Goal: Information Seeking & Learning: Learn about a topic

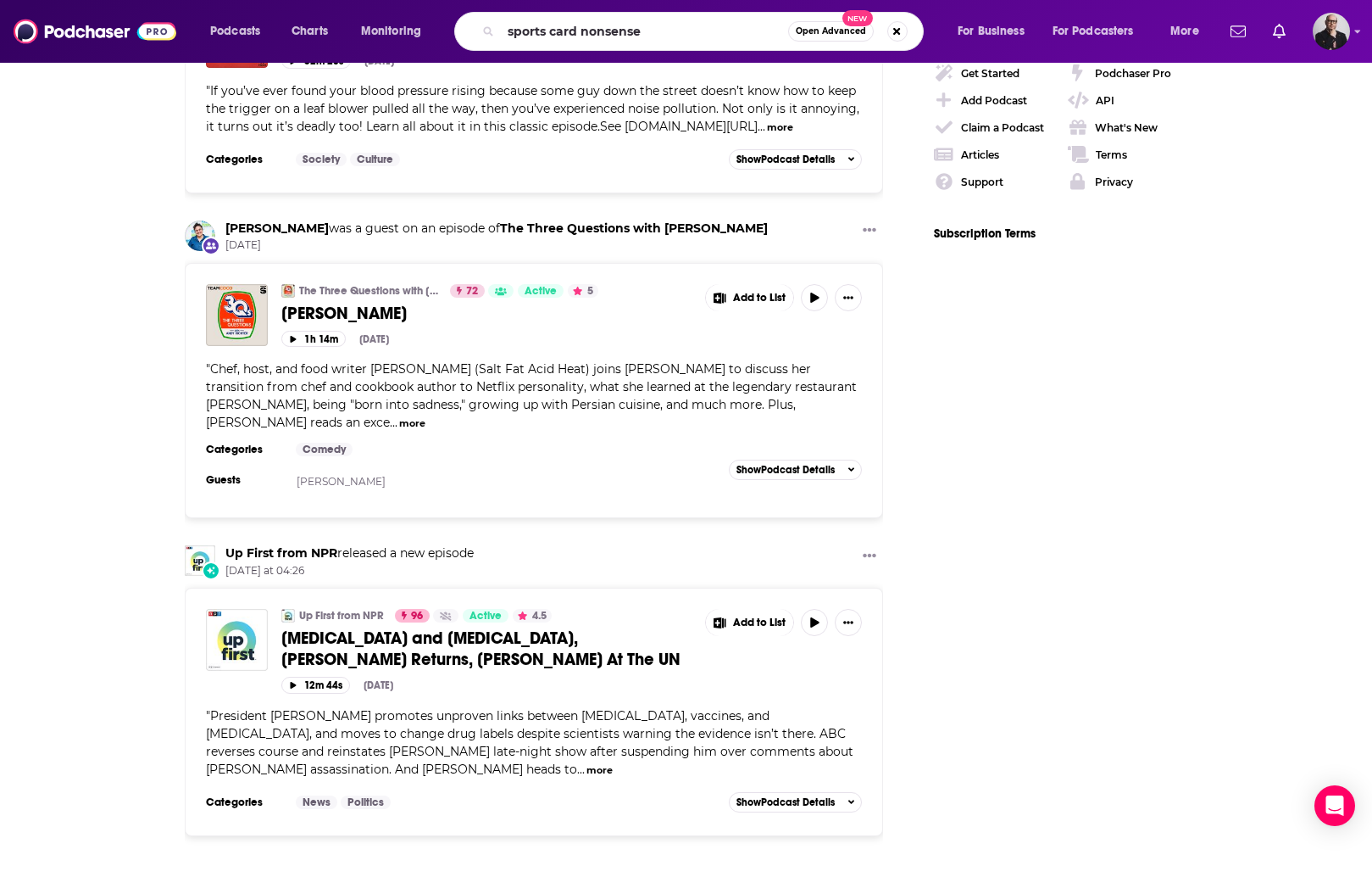
type input "sports card nonsense"
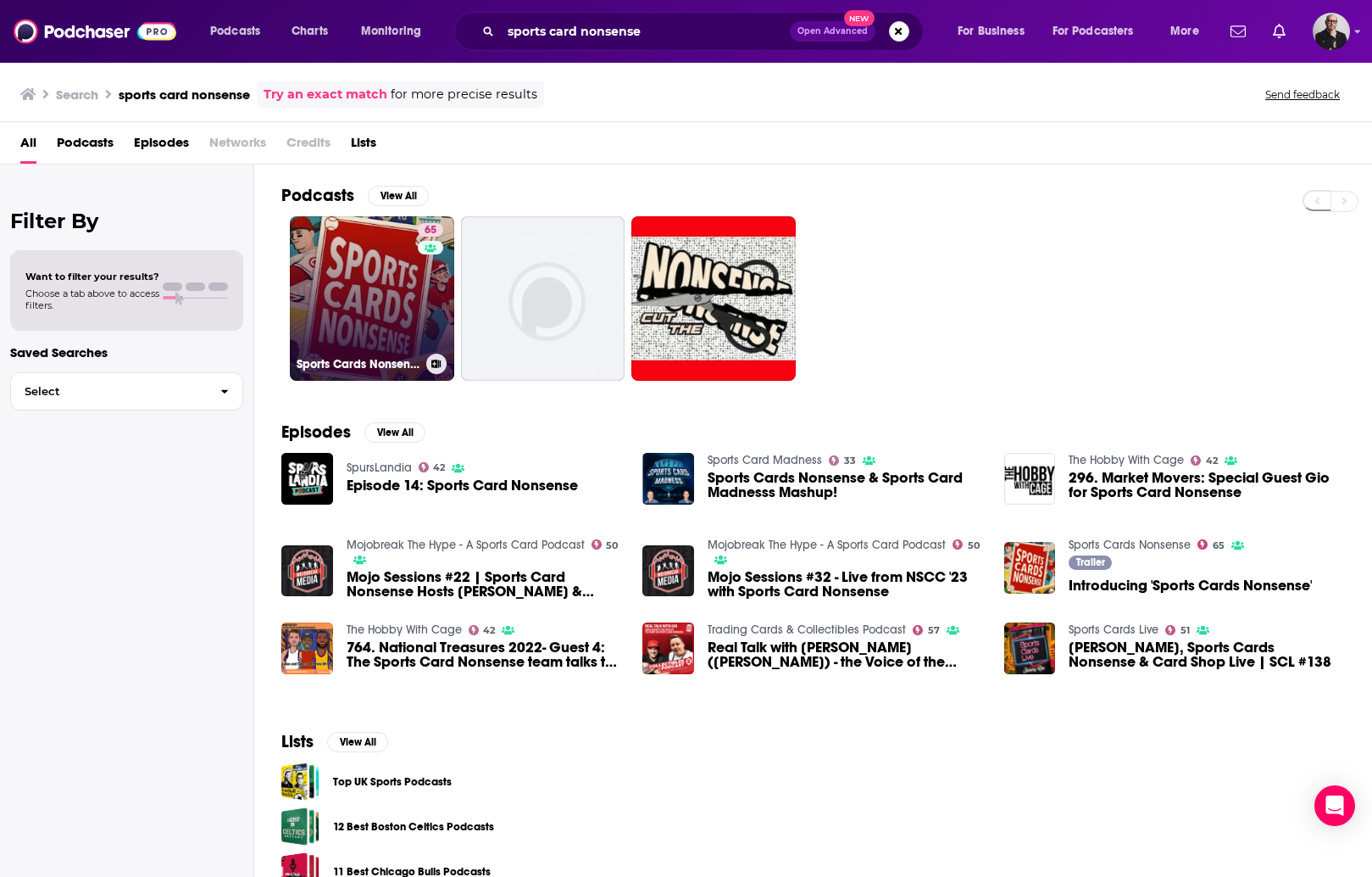
click at [371, 296] on link "65 Sports Cards Nonsense" at bounding box center [371, 298] width 164 height 164
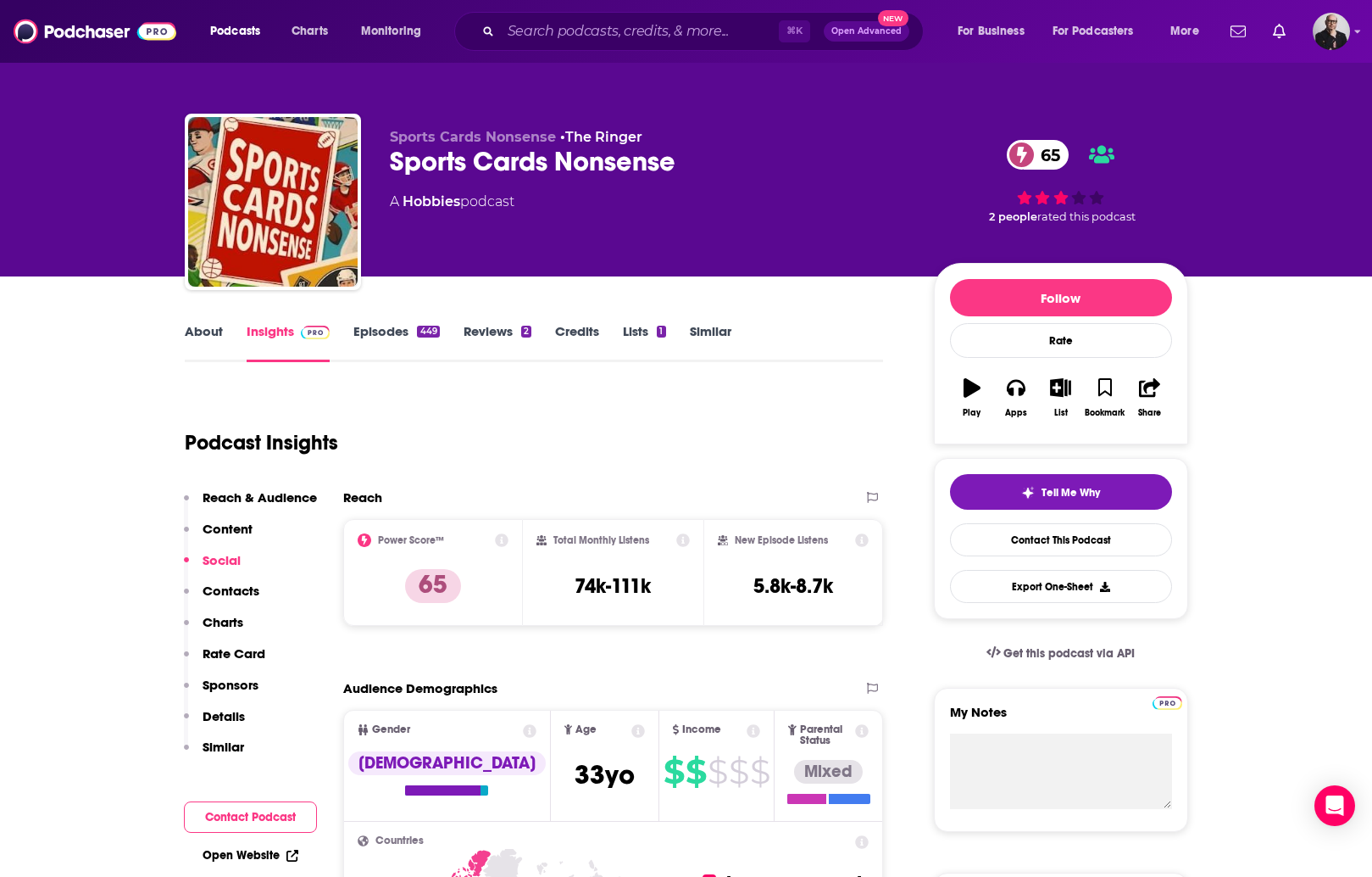
click at [396, 337] on link "Episodes 449" at bounding box center [395, 342] width 85 height 39
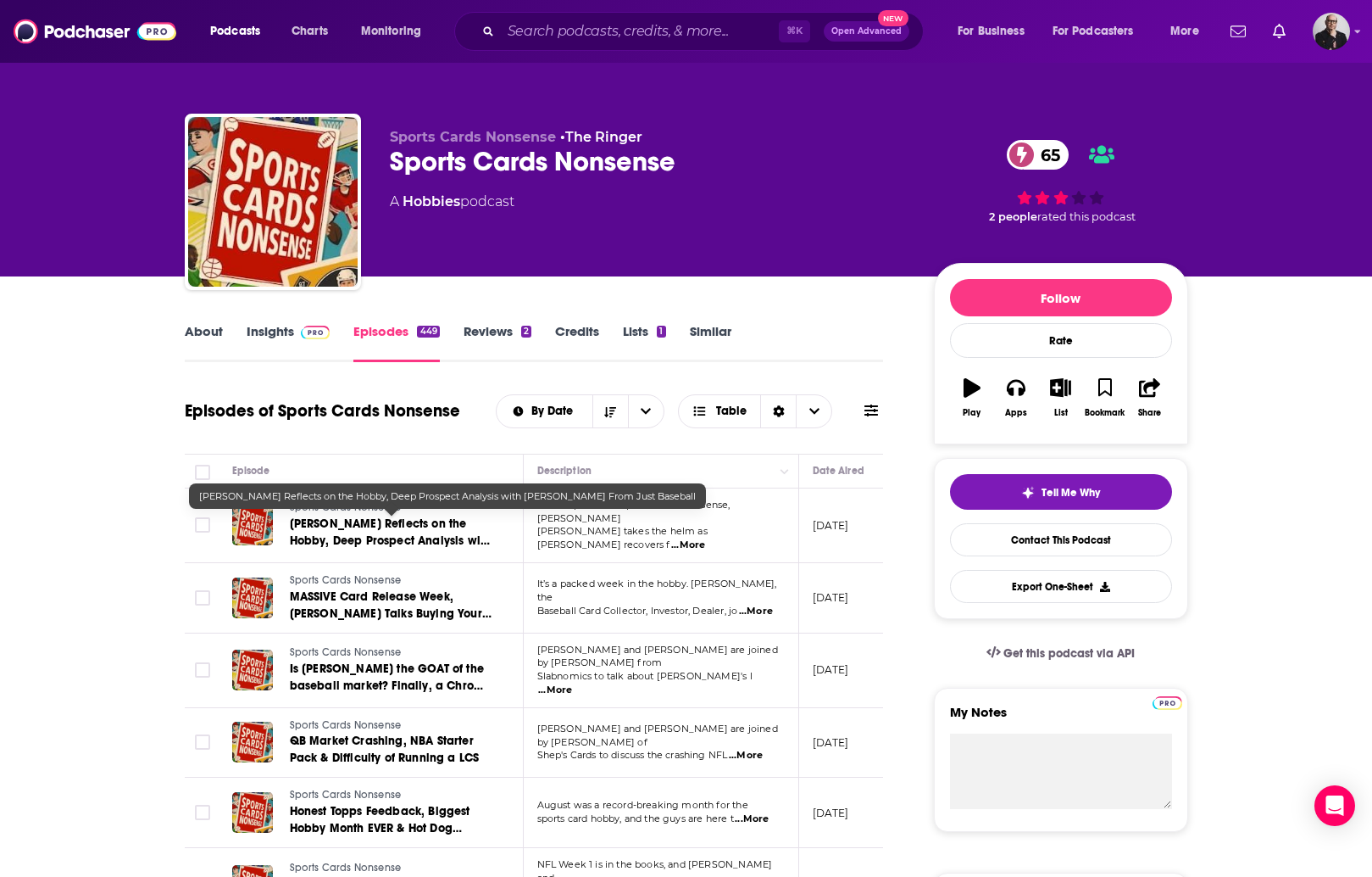
click at [431, 535] on span "[PERSON_NAME] Reflects on the Hobby, Deep Prospect Analysis with [PERSON_NAME] …" at bounding box center [391, 540] width 202 height 49
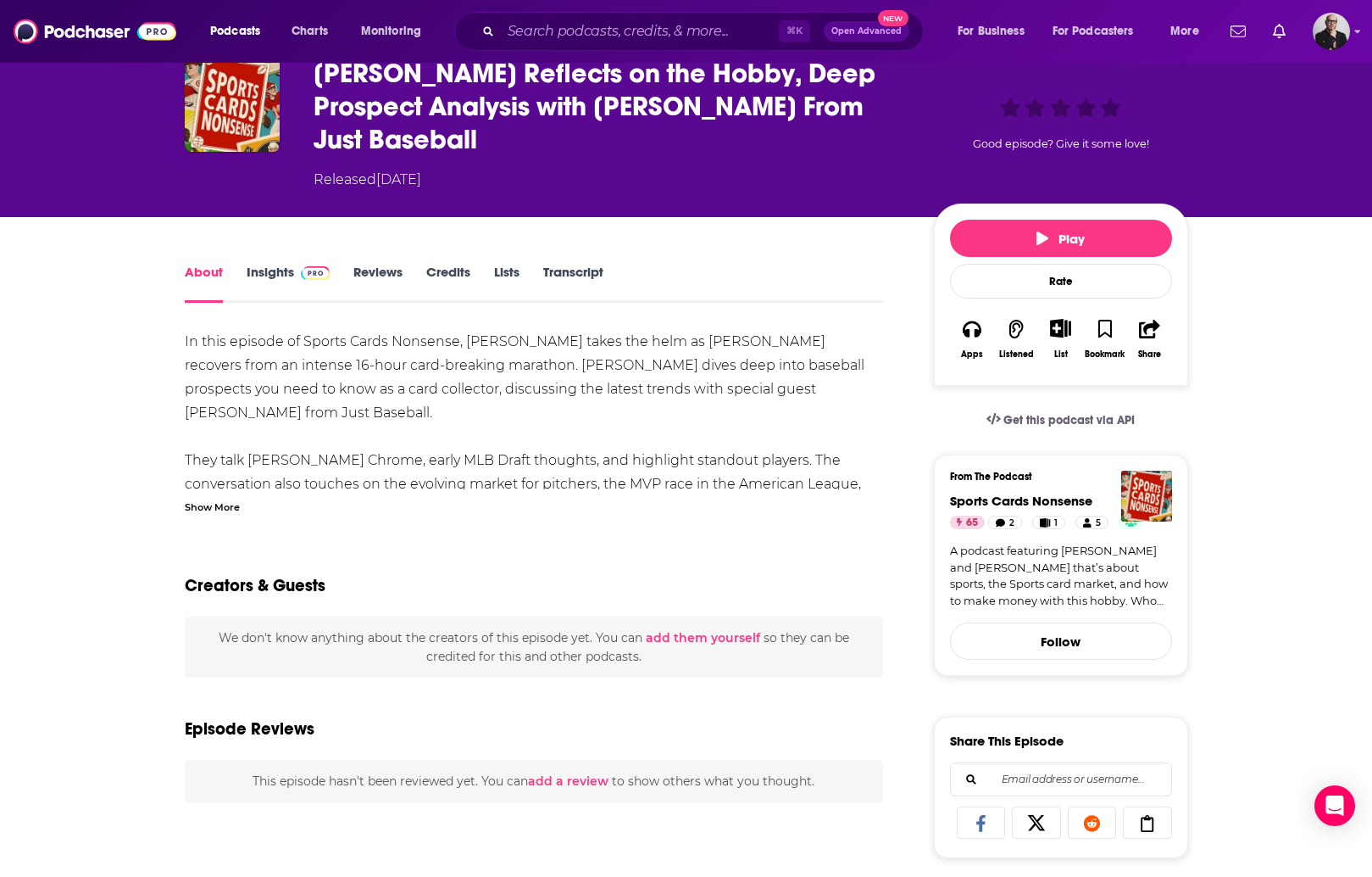
scroll to position [86, 0]
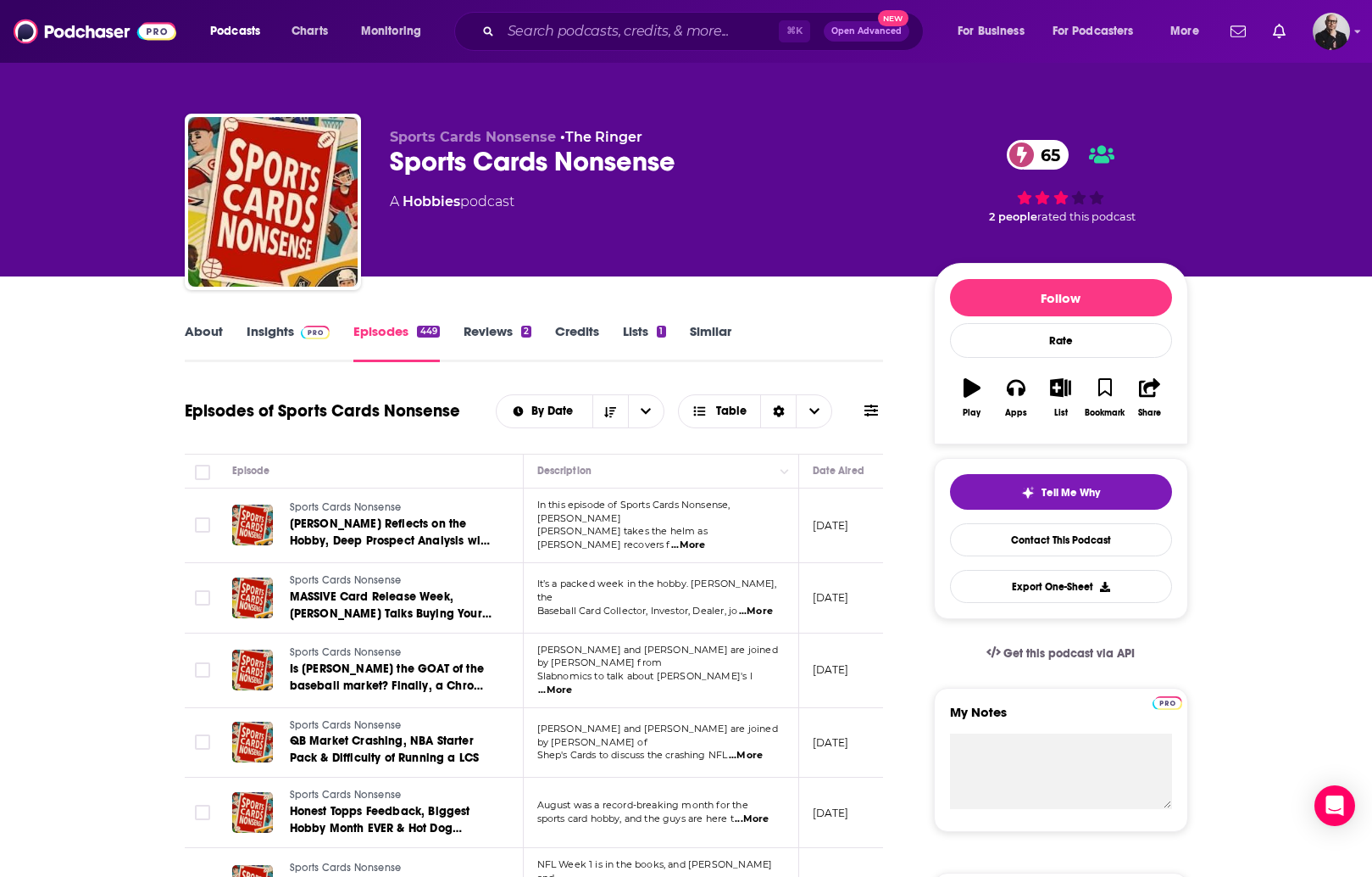
click at [499, 334] on link "Reviews 2" at bounding box center [498, 342] width 68 height 39
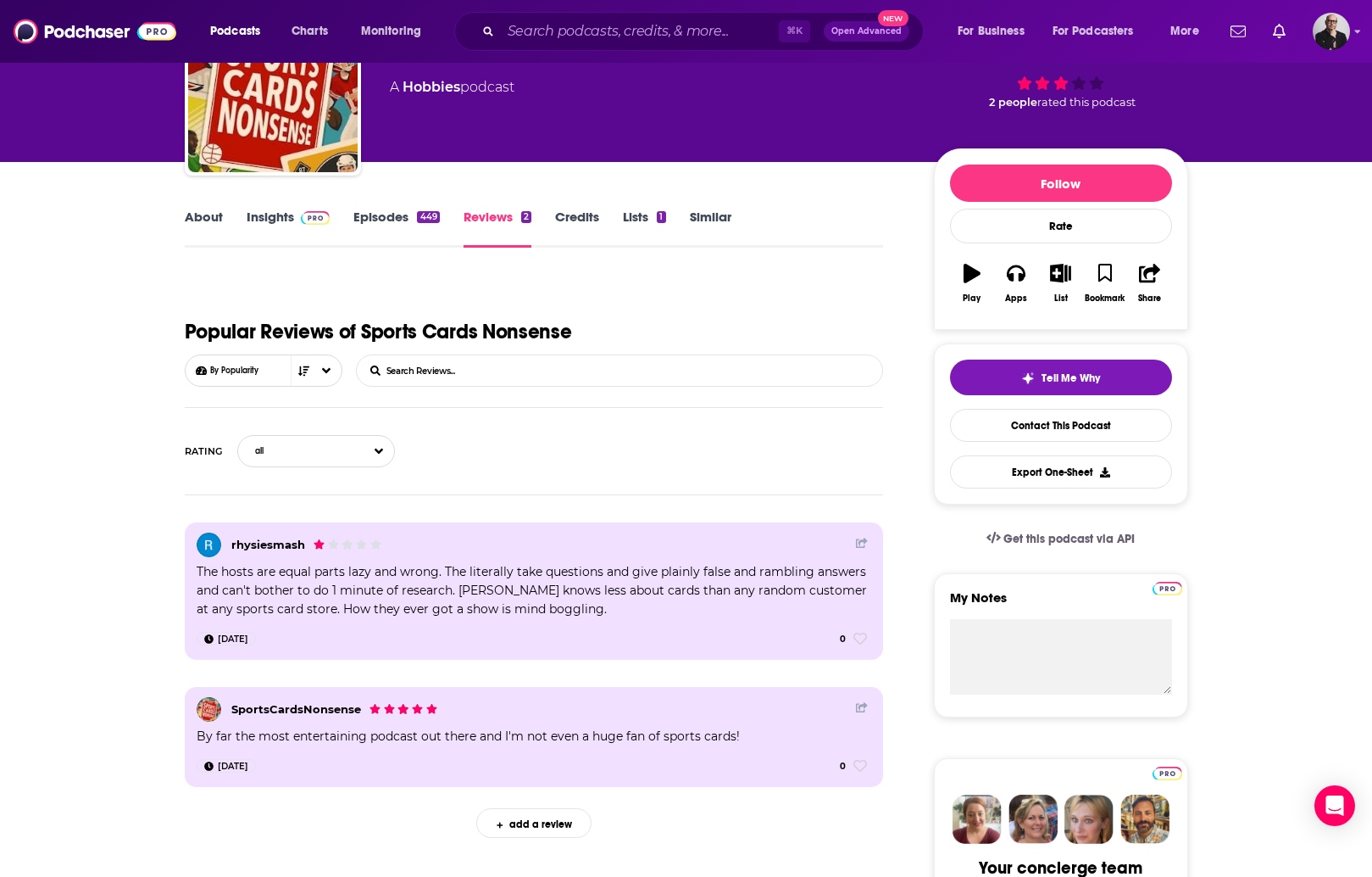
scroll to position [62, 0]
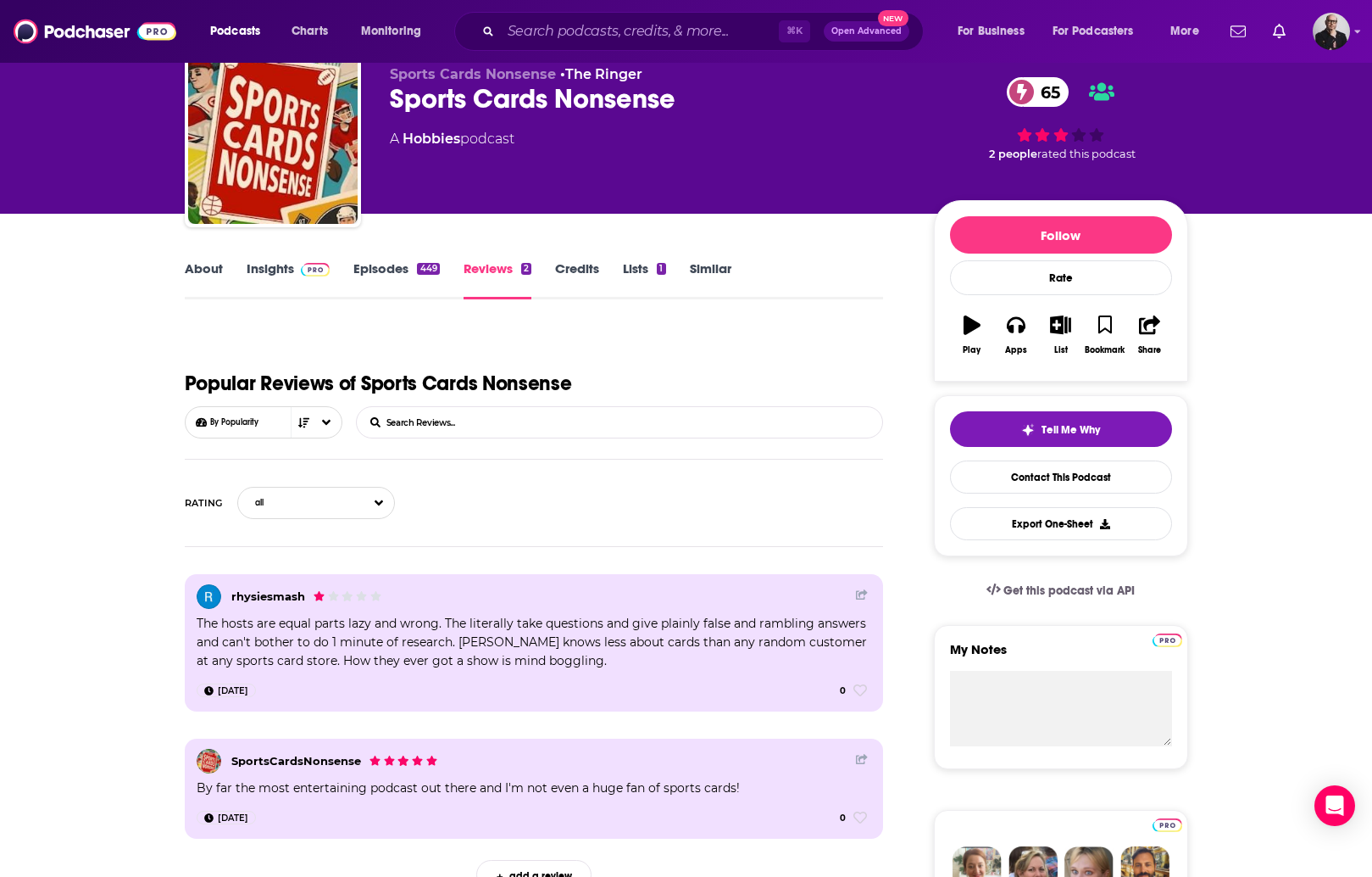
click at [201, 273] on link "About" at bounding box center [204, 280] width 39 height 39
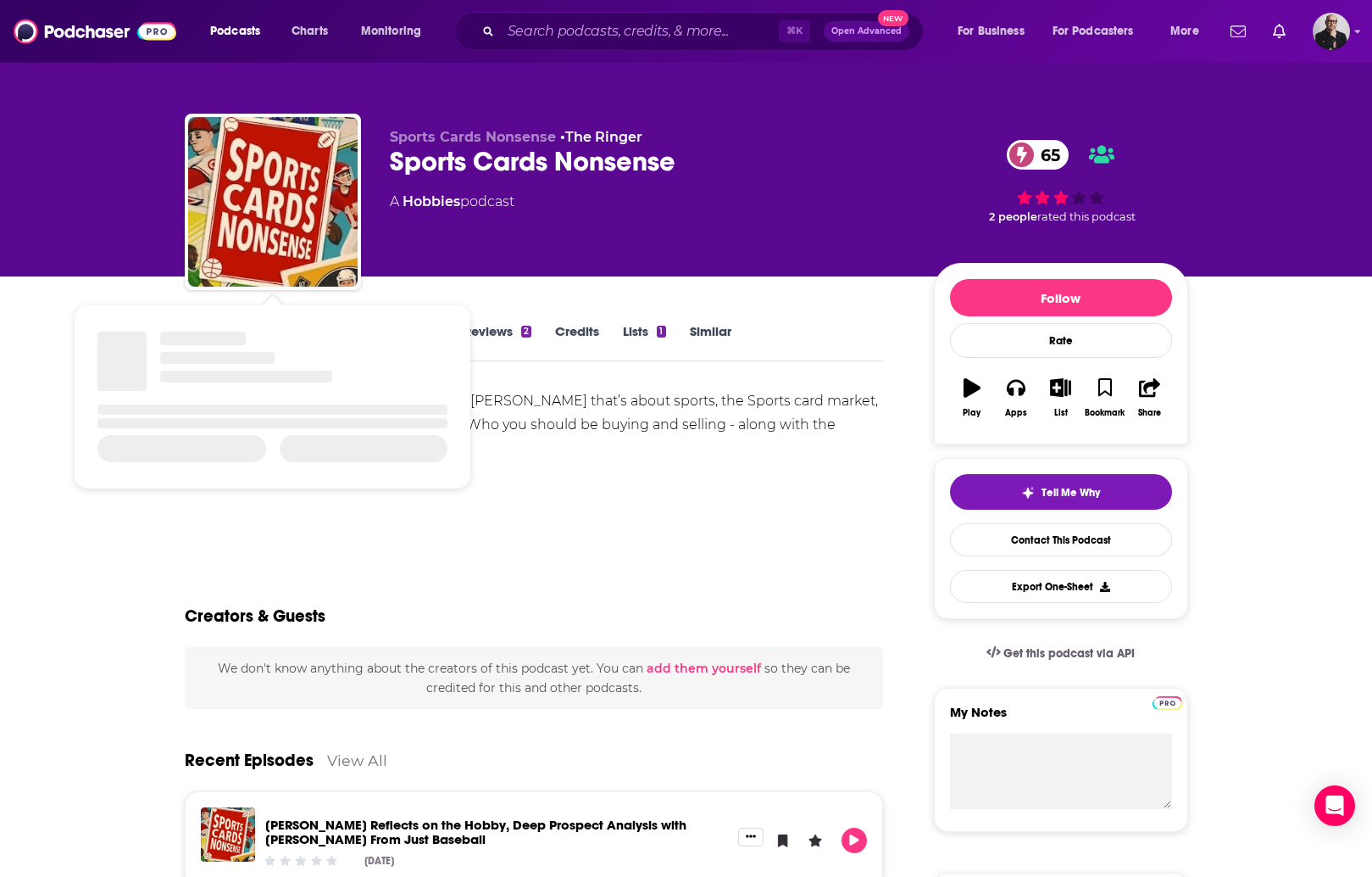
click at [808, 482] on div "A podcast featuring [PERSON_NAME] and [PERSON_NAME] that’s about sports, the Sp…" at bounding box center [534, 448] width 700 height 118
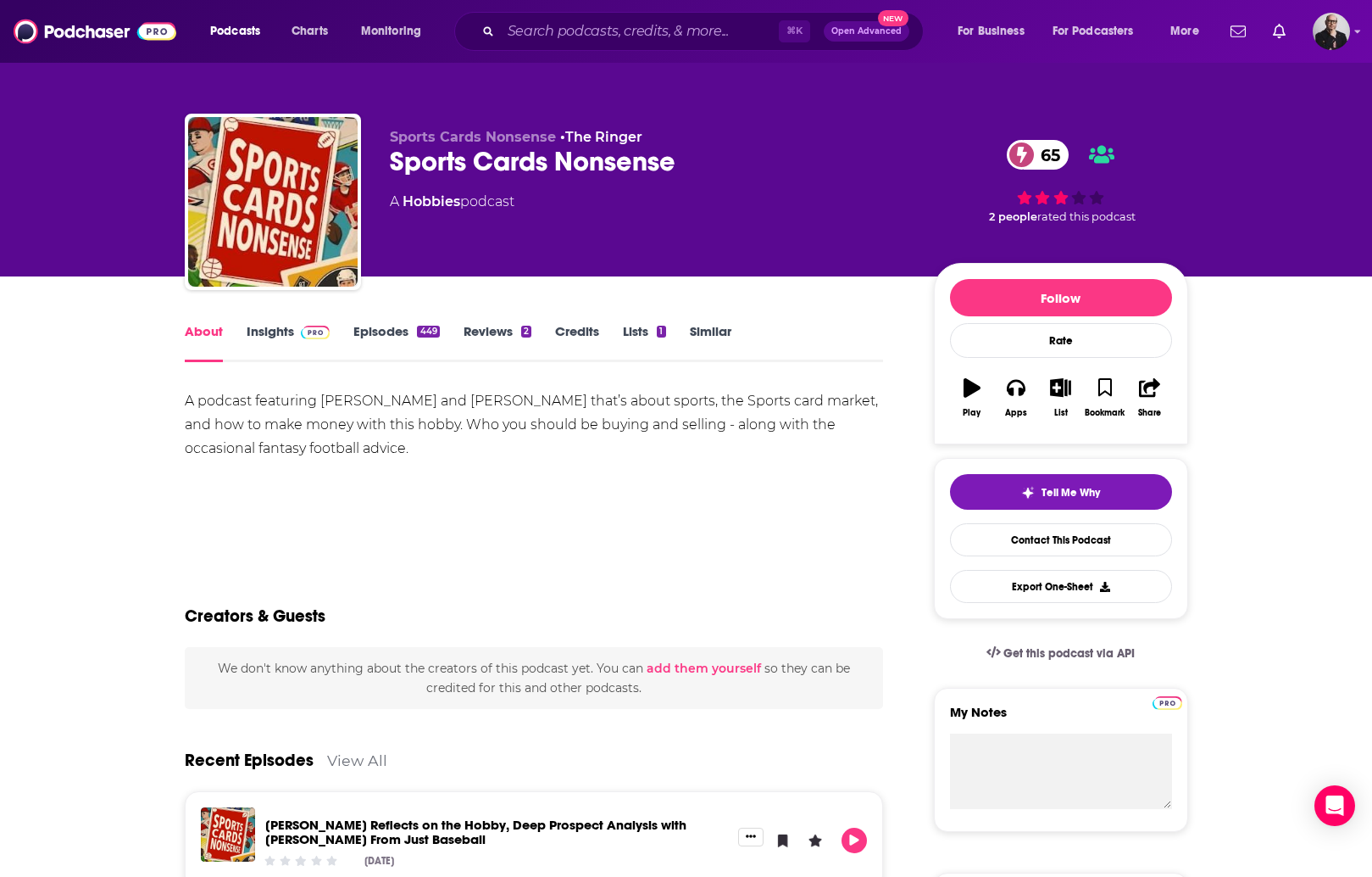
click at [185, 402] on div "A podcast featuring [PERSON_NAME] and [PERSON_NAME] that’s about sports, the Sp…" at bounding box center [534, 425] width 700 height 72
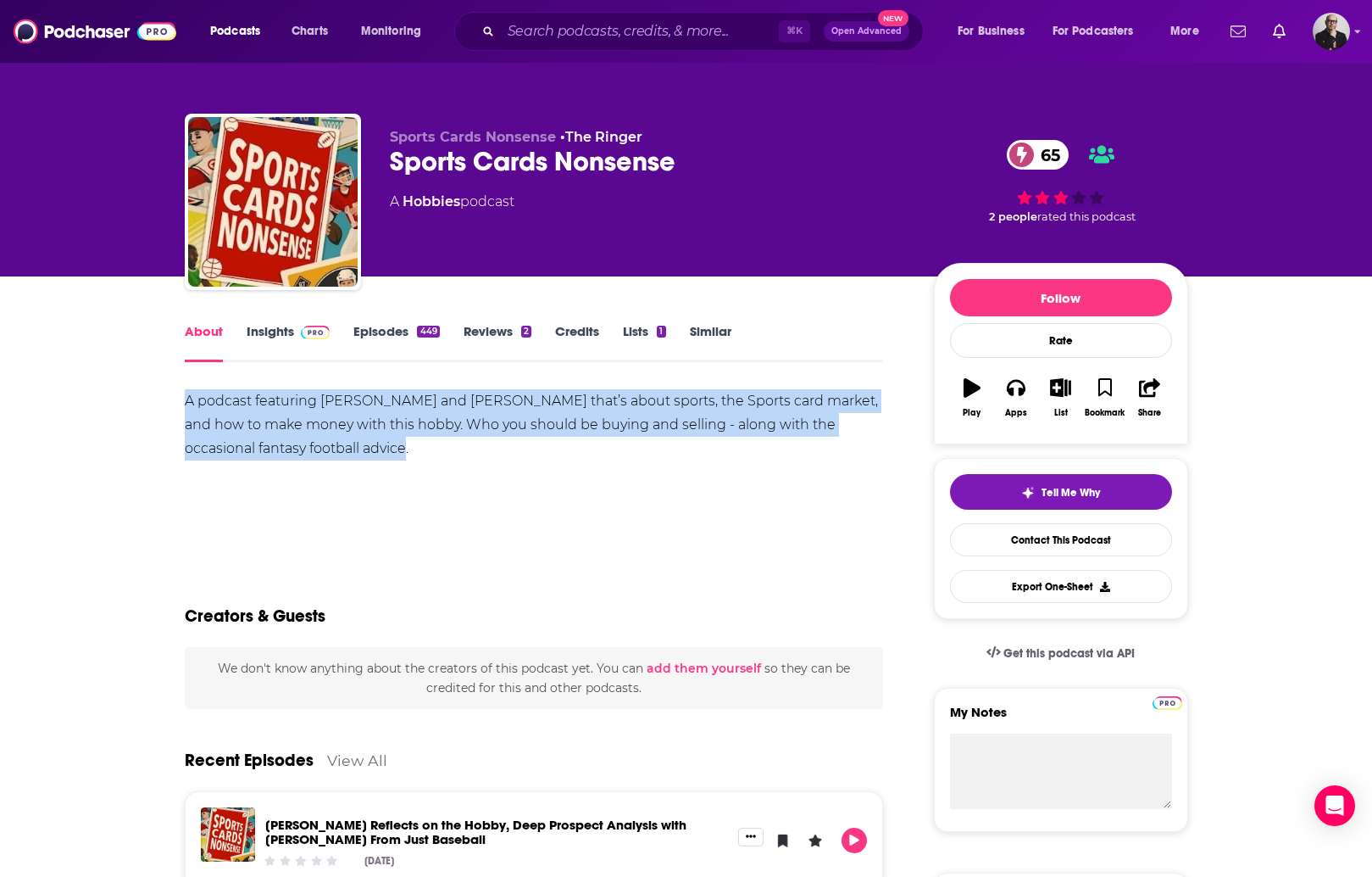
drag, startPoint x: 187, startPoint y: 401, endPoint x: 349, endPoint y: 455, distance: 170.8
click at [349, 455] on div "A podcast featuring [PERSON_NAME] and [PERSON_NAME] that’s about sports, the Sp…" at bounding box center [534, 425] width 700 height 72
click at [275, 329] on link "Insights" at bounding box center [289, 342] width 84 height 39
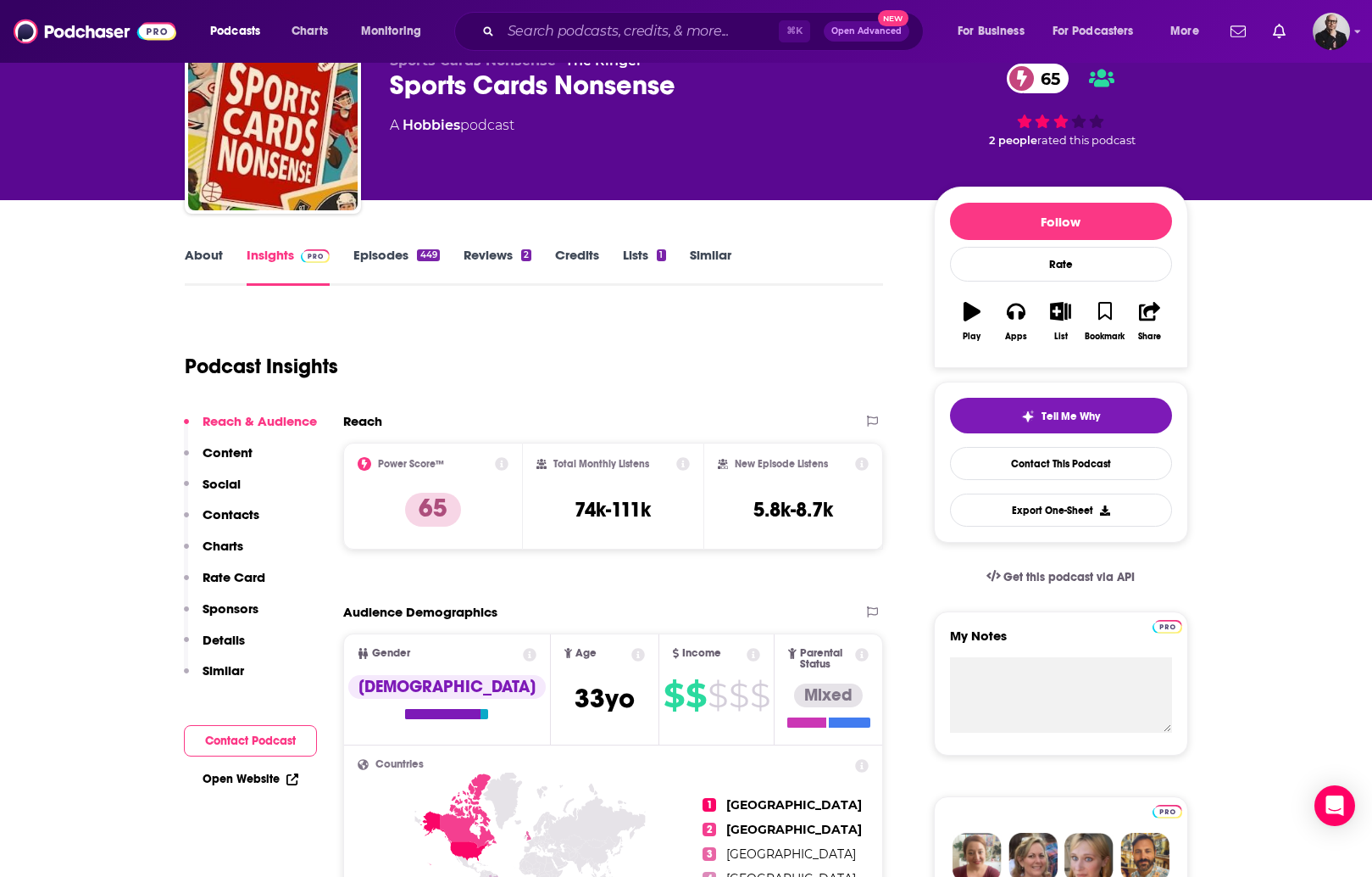
scroll to position [88, 0]
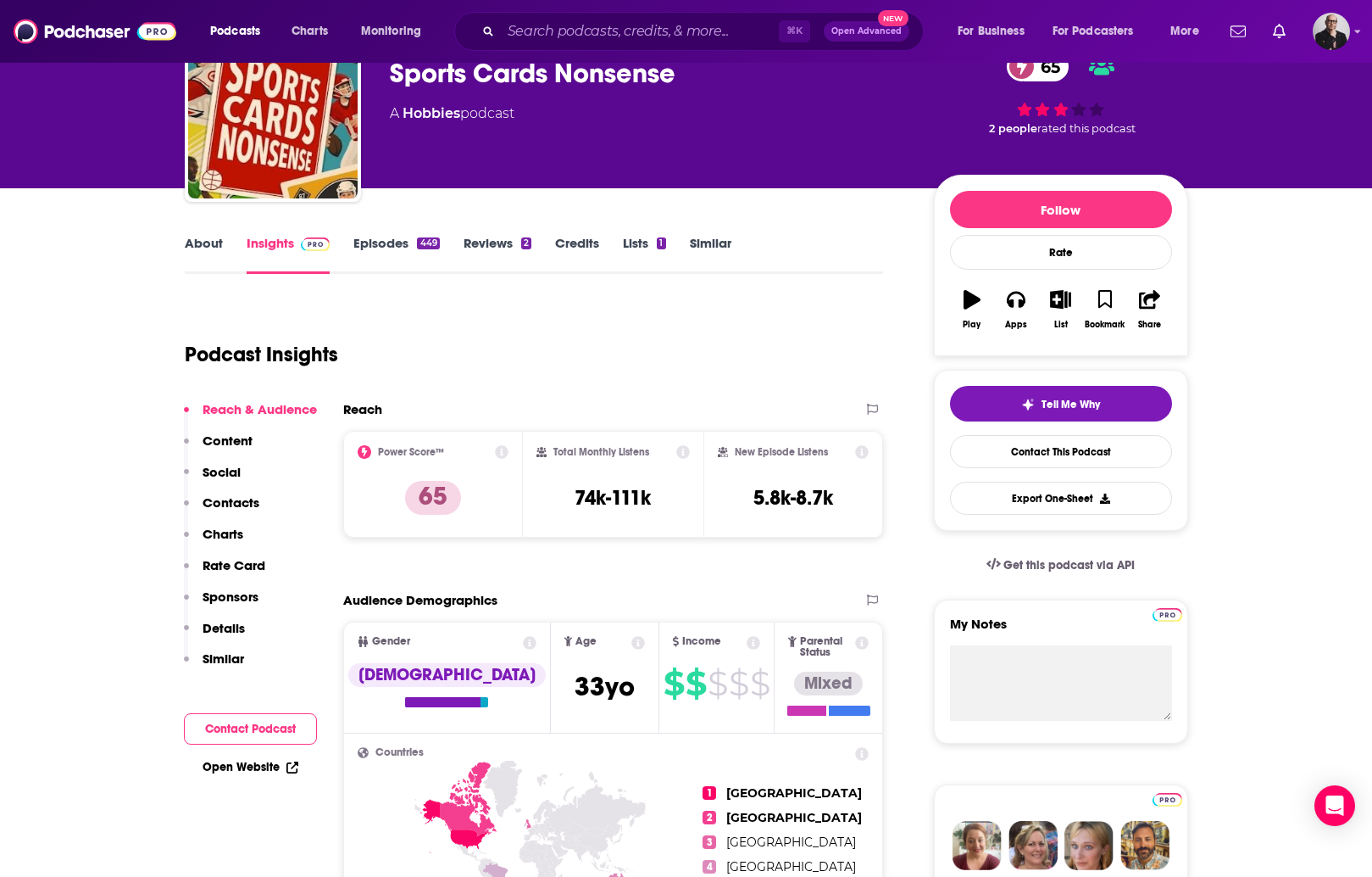
click at [196, 252] on link "About" at bounding box center [204, 254] width 39 height 39
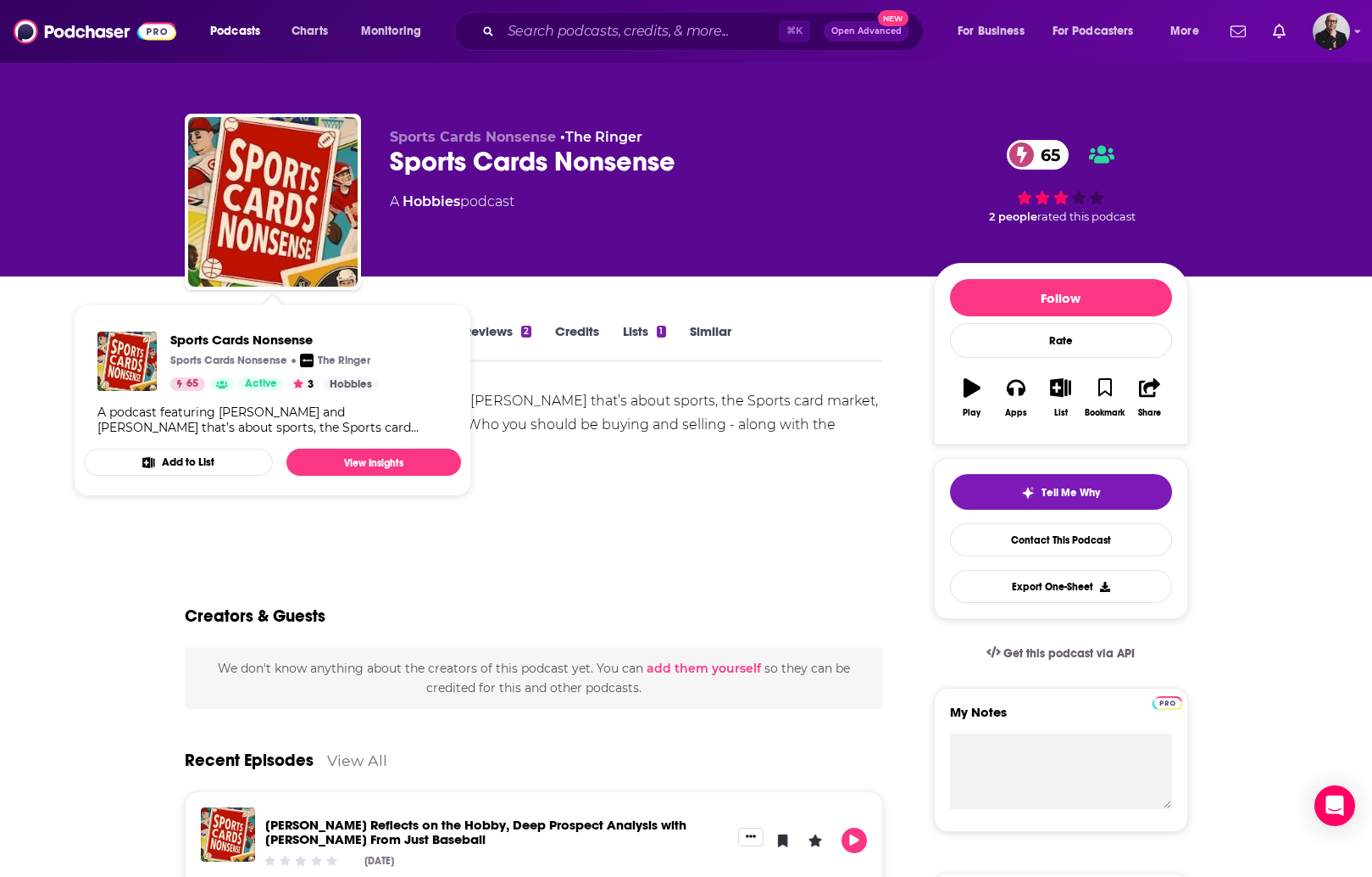
drag, startPoint x: 669, startPoint y: 513, endPoint x: 650, endPoint y: 508, distance: 19.6
click at [655, 509] on div "A podcast featuring [PERSON_NAME] and [PERSON_NAME] that’s about sports, the Sp…" at bounding box center [534, 466] width 700 height 155
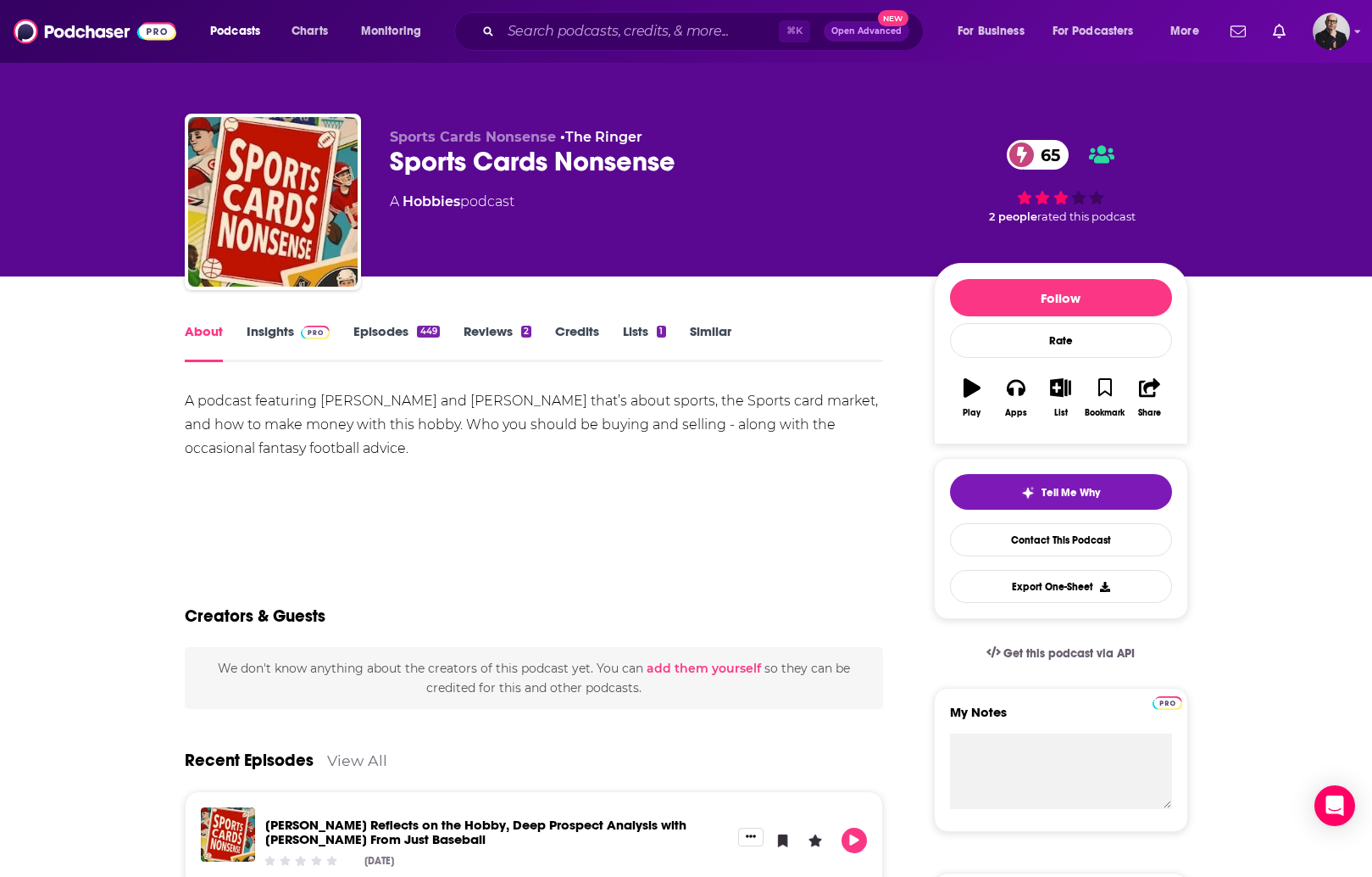
click at [188, 400] on div "A podcast featuring [PERSON_NAME] and [PERSON_NAME] that’s about sports, the Sp…" at bounding box center [534, 425] width 700 height 72
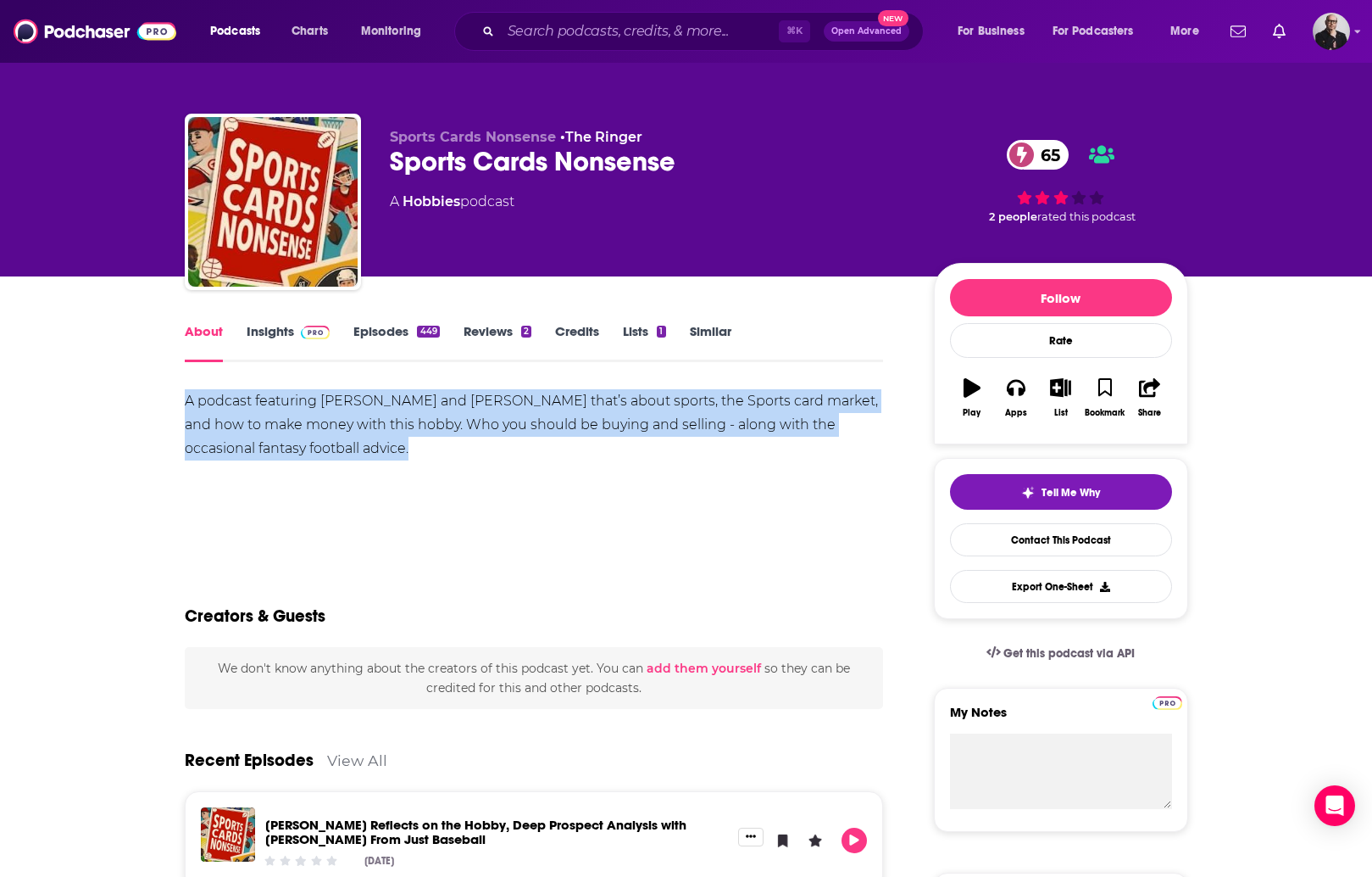
drag, startPoint x: 188, startPoint y: 400, endPoint x: 336, endPoint y: 435, distance: 152.1
click at [336, 435] on div "A podcast featuring [PERSON_NAME] and [PERSON_NAME] that’s about sports, the Sp…" at bounding box center [534, 425] width 700 height 72
copy div "A podcast featuring [PERSON_NAME] and [PERSON_NAME] that’s about sports, the Sp…"
